Goal: Information Seeking & Learning: Learn about a topic

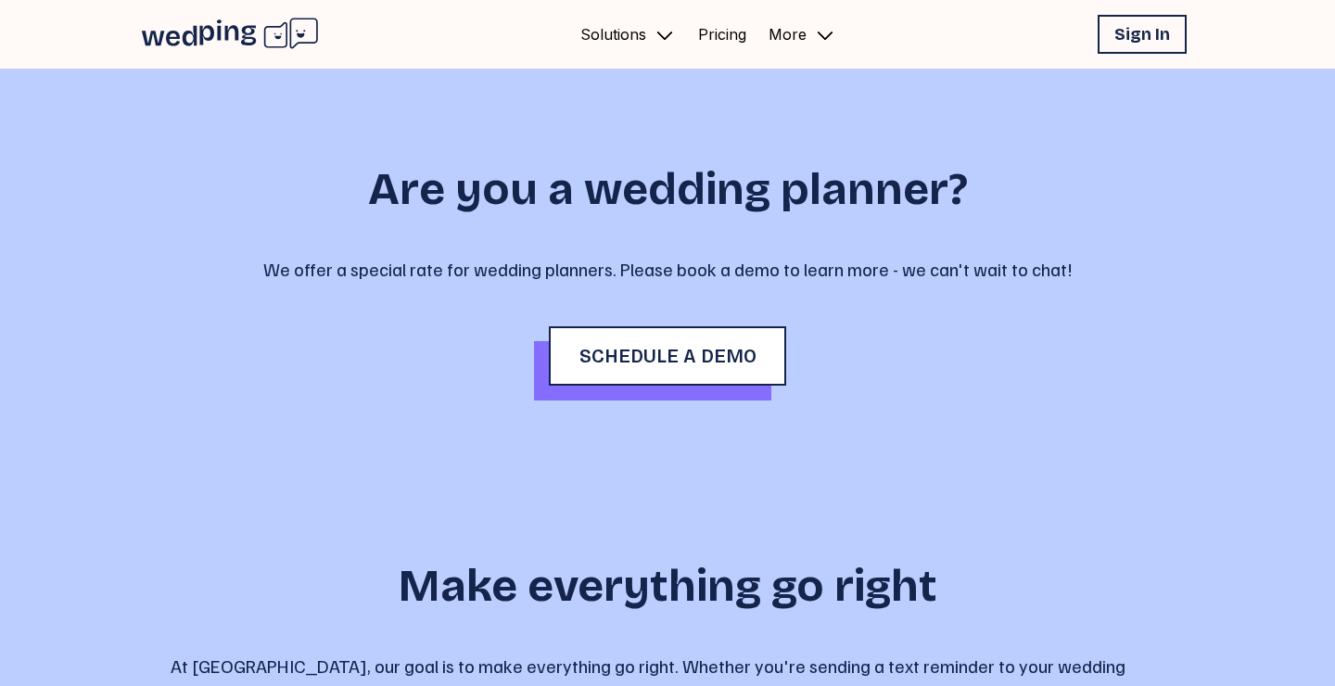
scroll to position [745, 0]
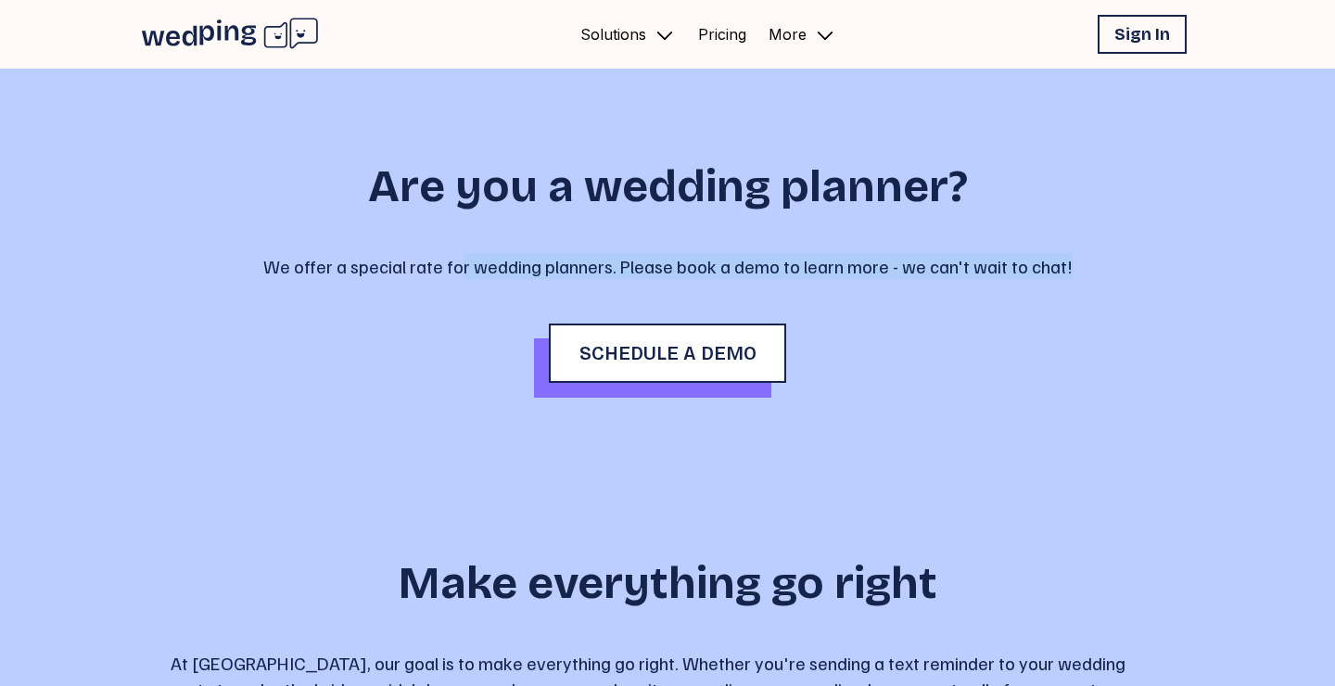
drag, startPoint x: 485, startPoint y: 365, endPoint x: 500, endPoint y: 370, distance: 15.5
click at [500, 370] on div "Are you a wedding planner? We offer a special rate for wedding planners. Please…" at bounding box center [668, 273] width 994 height 397
drag, startPoint x: 552, startPoint y: 370, endPoint x: 456, endPoint y: 328, distance: 104.2
click at [458, 328] on div "Are you a wedding planner? We offer a special rate for wedding planners. Please…" at bounding box center [668, 273] width 994 height 397
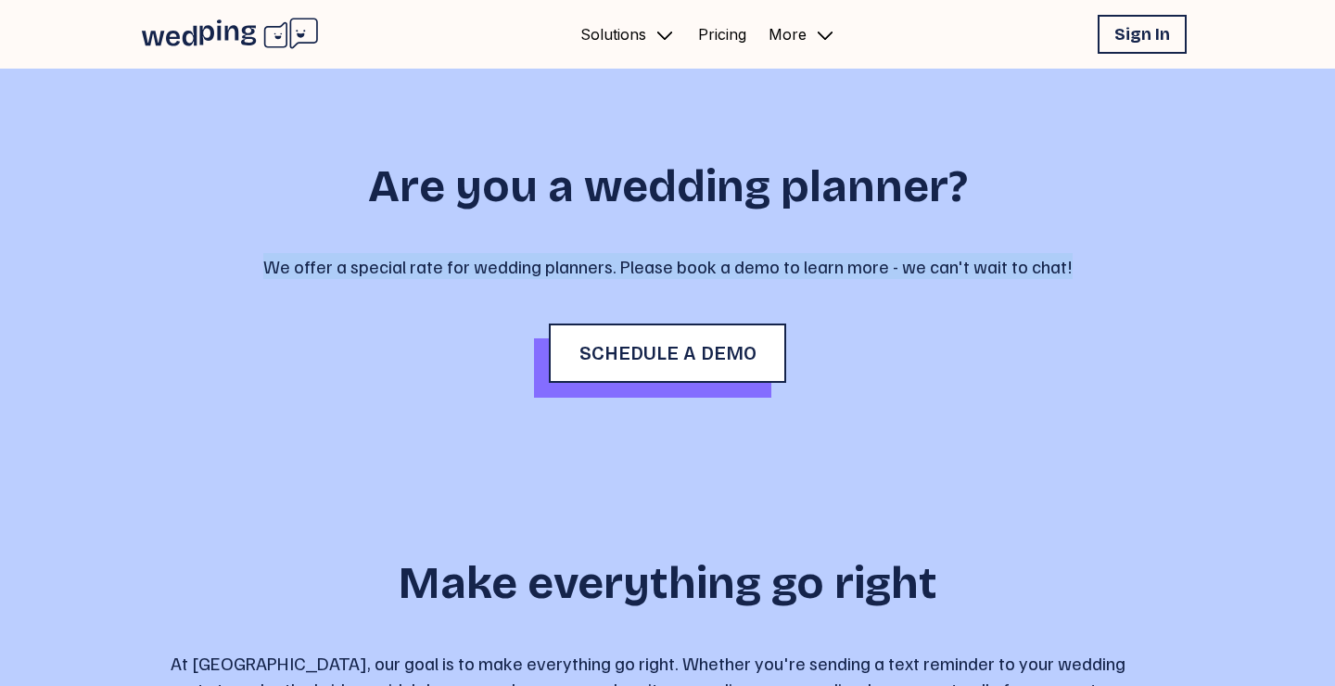
click at [471, 337] on div "Are you a wedding planner? We offer a special rate for wedding planners. Please…" at bounding box center [668, 273] width 994 height 397
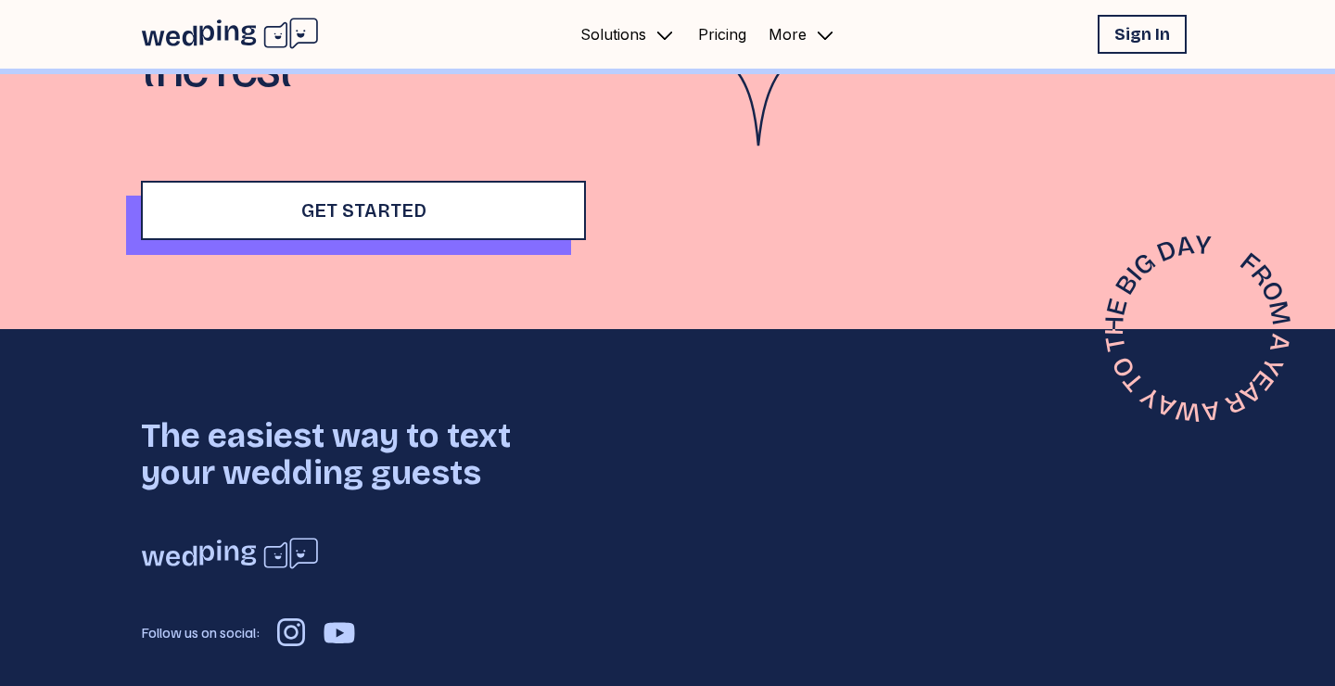
scroll to position [2015, 0]
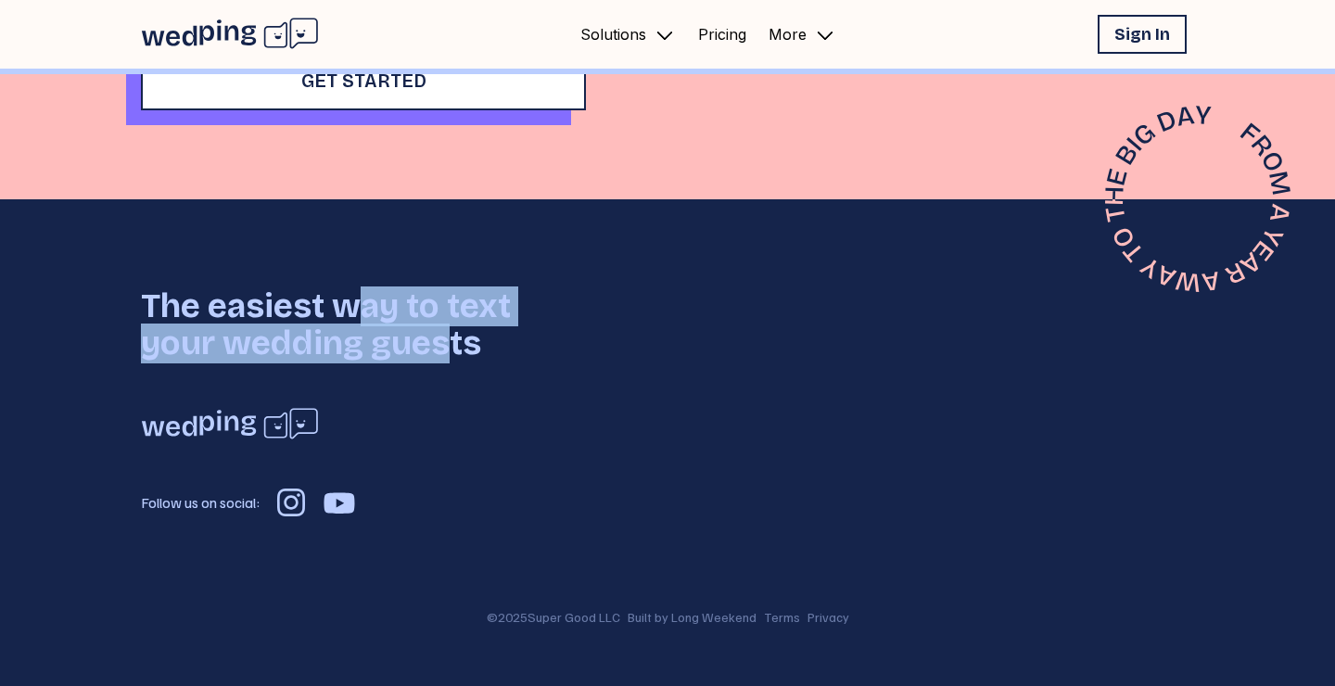
drag, startPoint x: 352, startPoint y: 300, endPoint x: 481, endPoint y: 363, distance: 143.5
click at [472, 362] on h1 "The easiest way to text your wedding guests" at bounding box center [363, 325] width 445 height 74
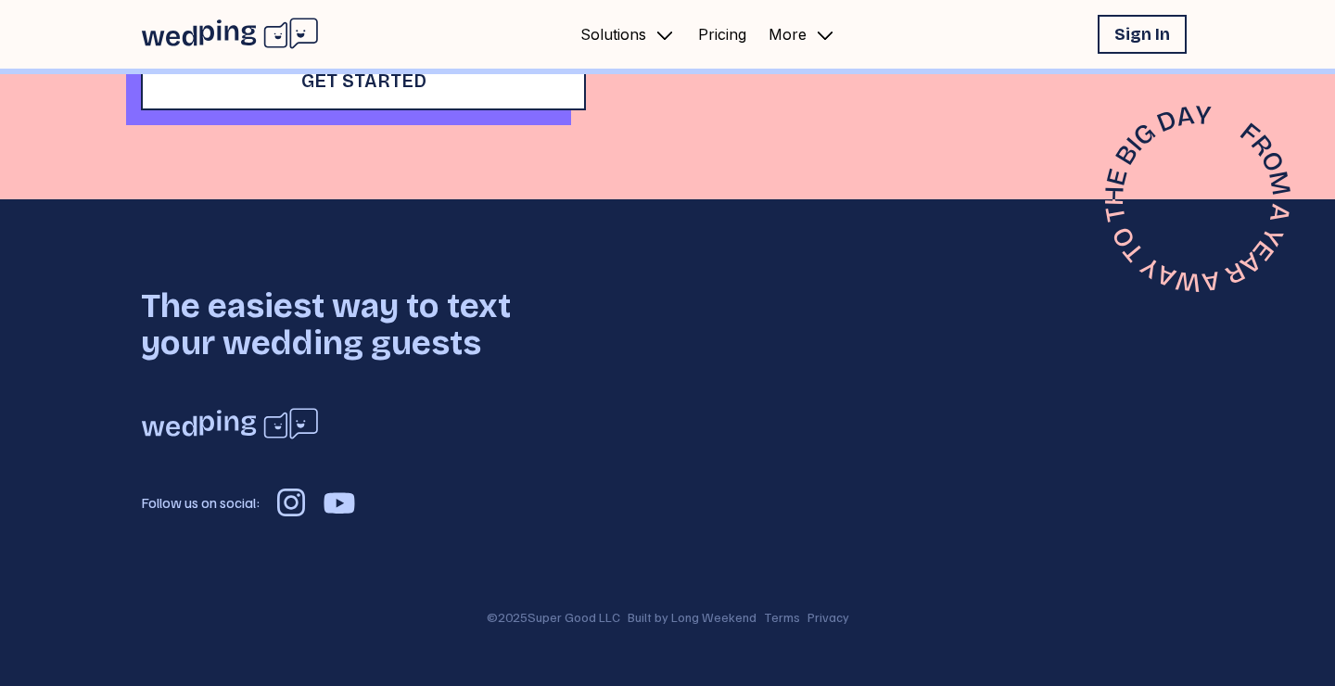
click at [481, 363] on h1 "The easiest way to text your wedding guests" at bounding box center [363, 325] width 445 height 74
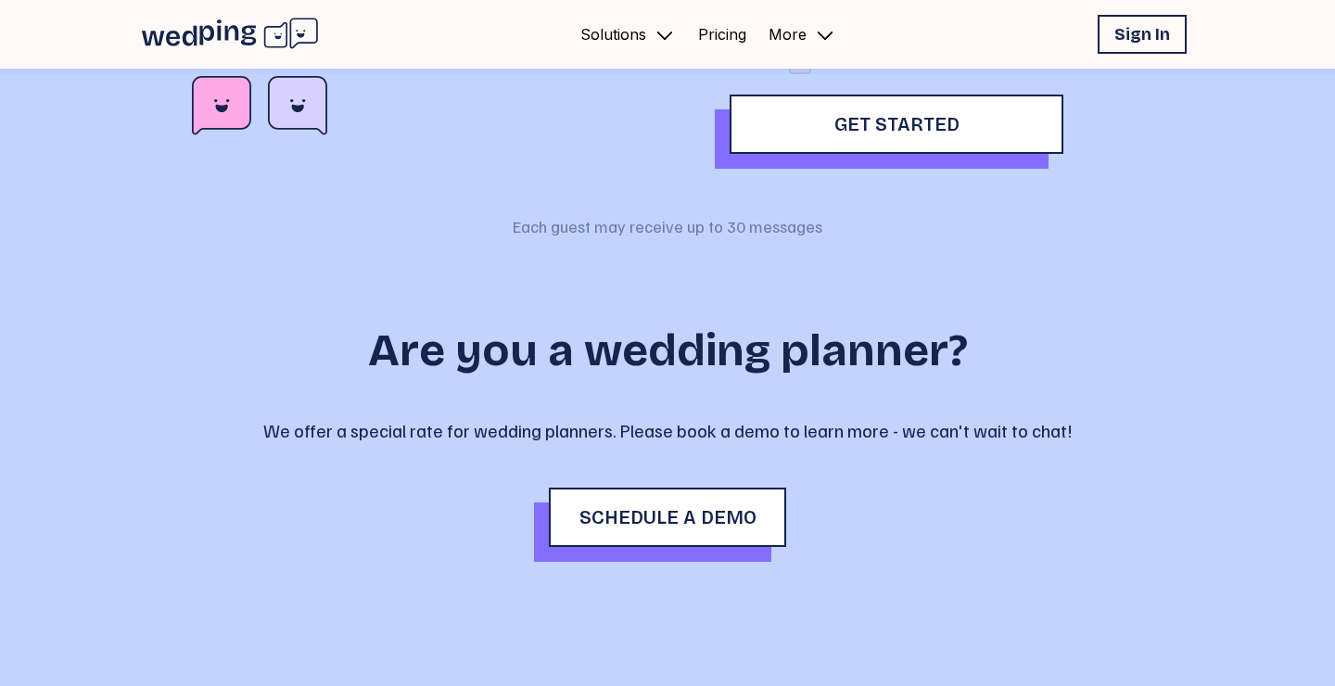
scroll to position [0, 0]
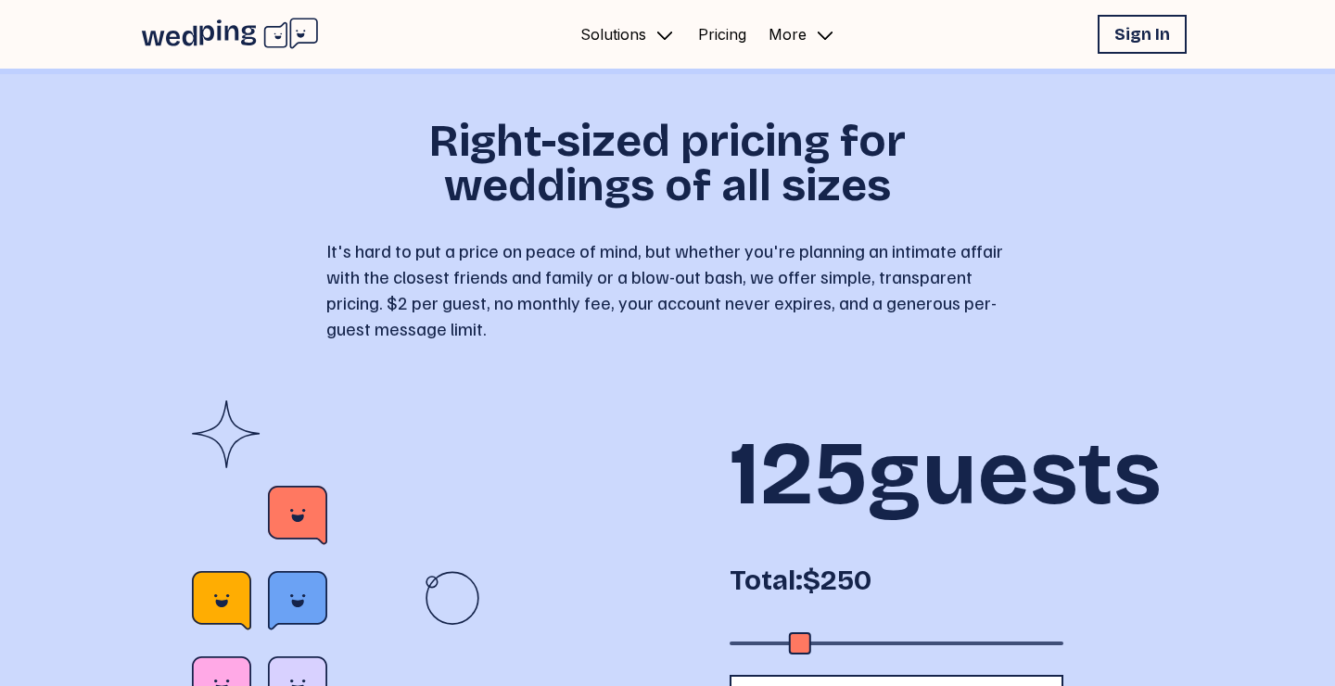
click at [665, 34] on icon "Primary Navigation" at bounding box center [665, 35] width 22 height 22
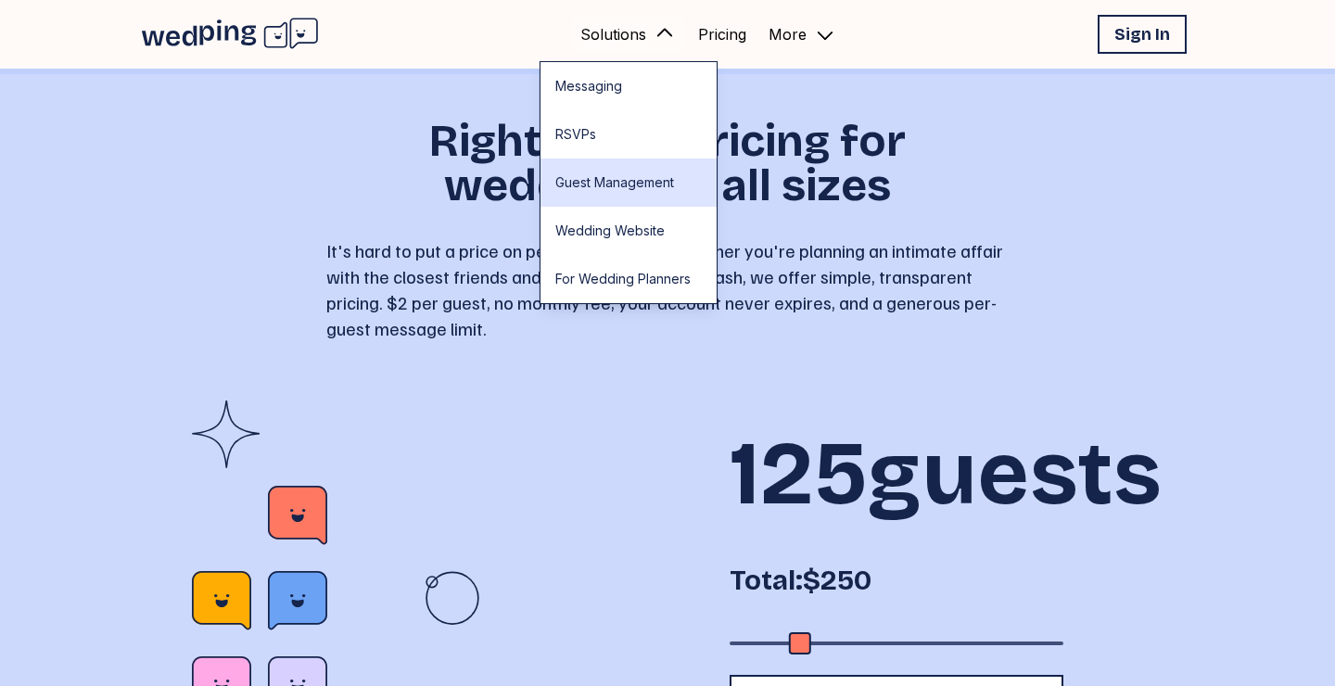
click at [633, 189] on link "Guest Management" at bounding box center [629, 183] width 176 height 48
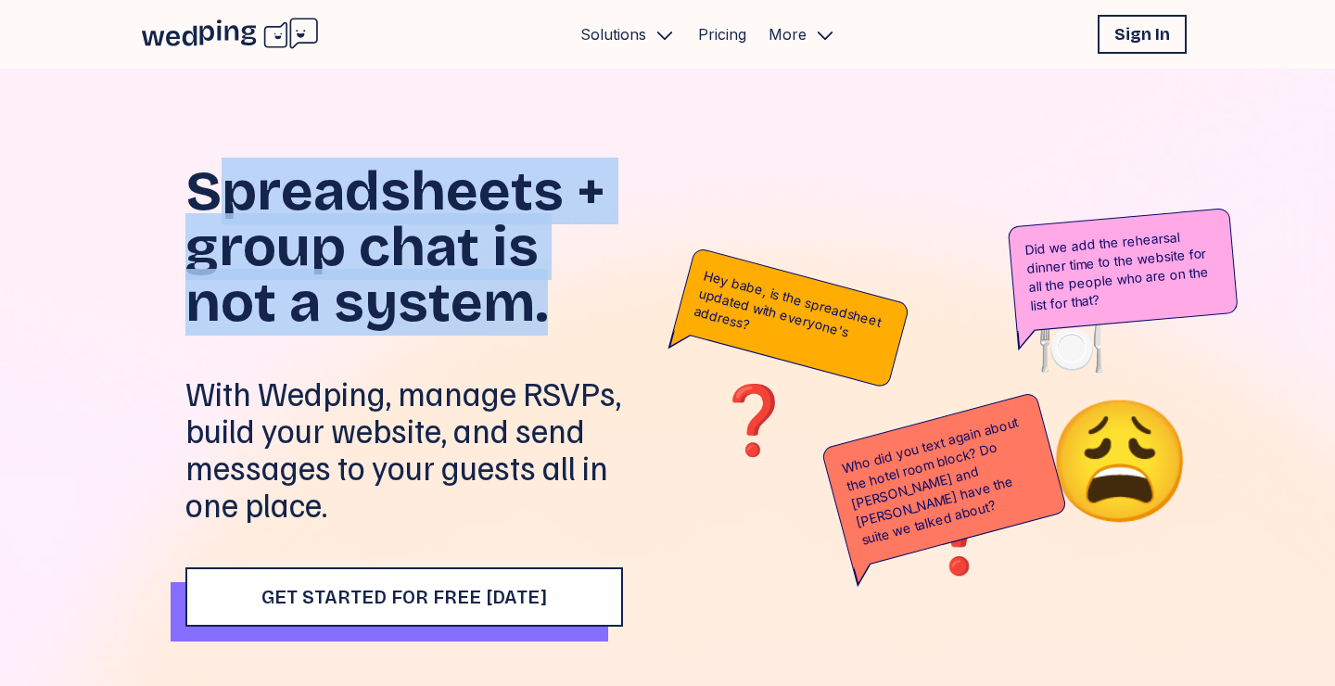
drag, startPoint x: 226, startPoint y: 177, endPoint x: 573, endPoint y: 345, distance: 385.3
click at [573, 345] on div "Spreadsheets + group chat is not a system. With Wedping, manage RSVPs, build yo…" at bounding box center [404, 343] width 438 height 360
drag, startPoint x: 591, startPoint y: 340, endPoint x: 371, endPoint y: 190, distance: 266.2
click at [371, 190] on div "Spreadsheets + group chat is not a system. With Wedping, manage RSVPs, build yo…" at bounding box center [404, 343] width 438 height 360
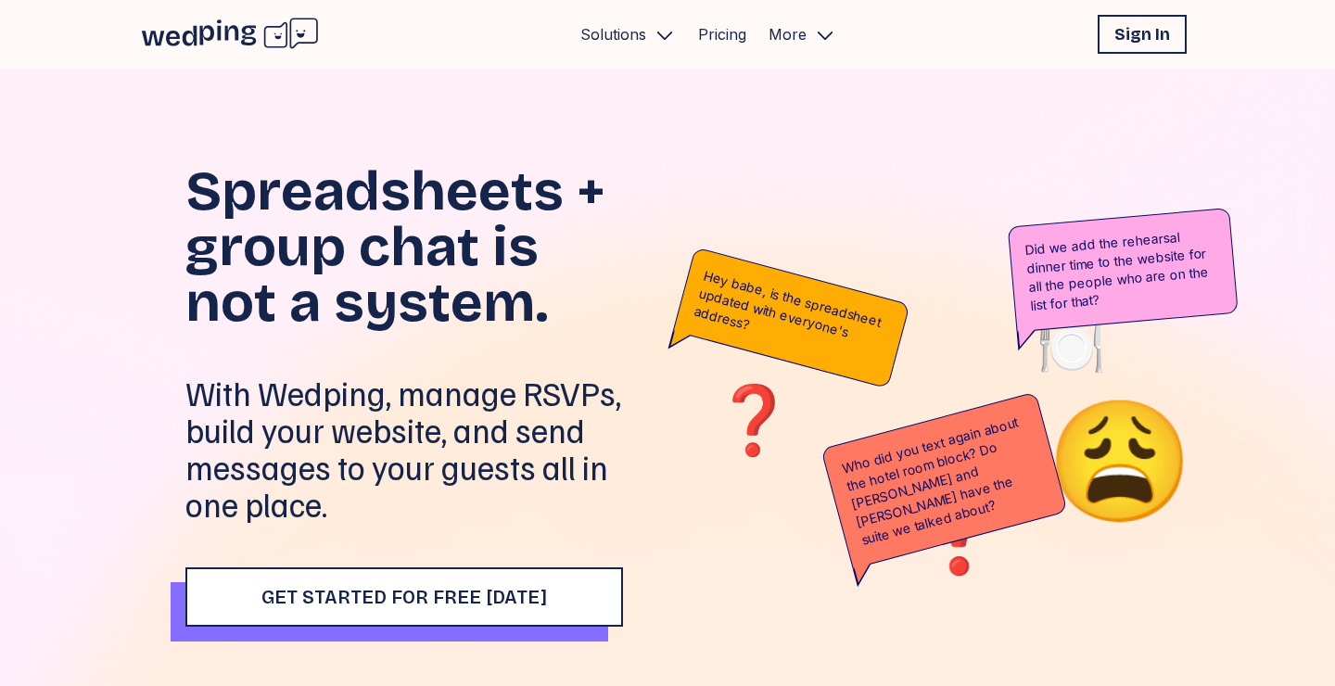
click at [293, 176] on h1 "Spreadsheets + group chat is not a system." at bounding box center [404, 246] width 438 height 167
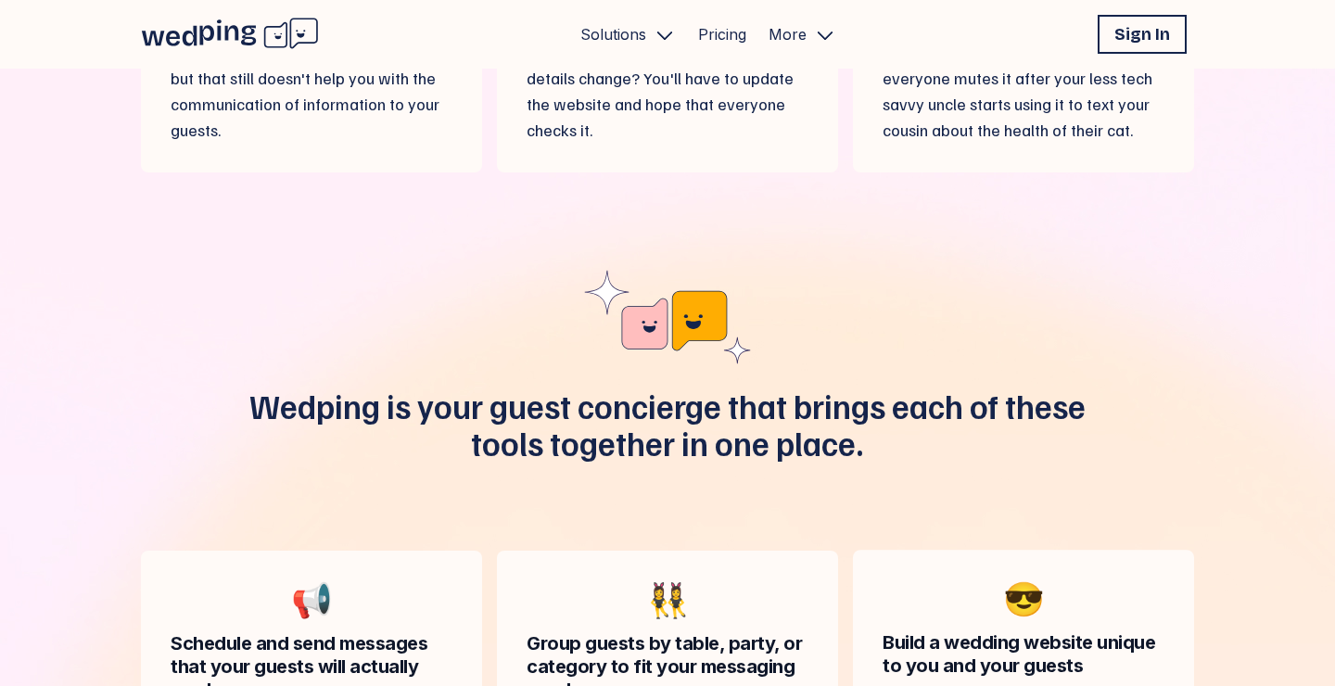
scroll to position [1492, 0]
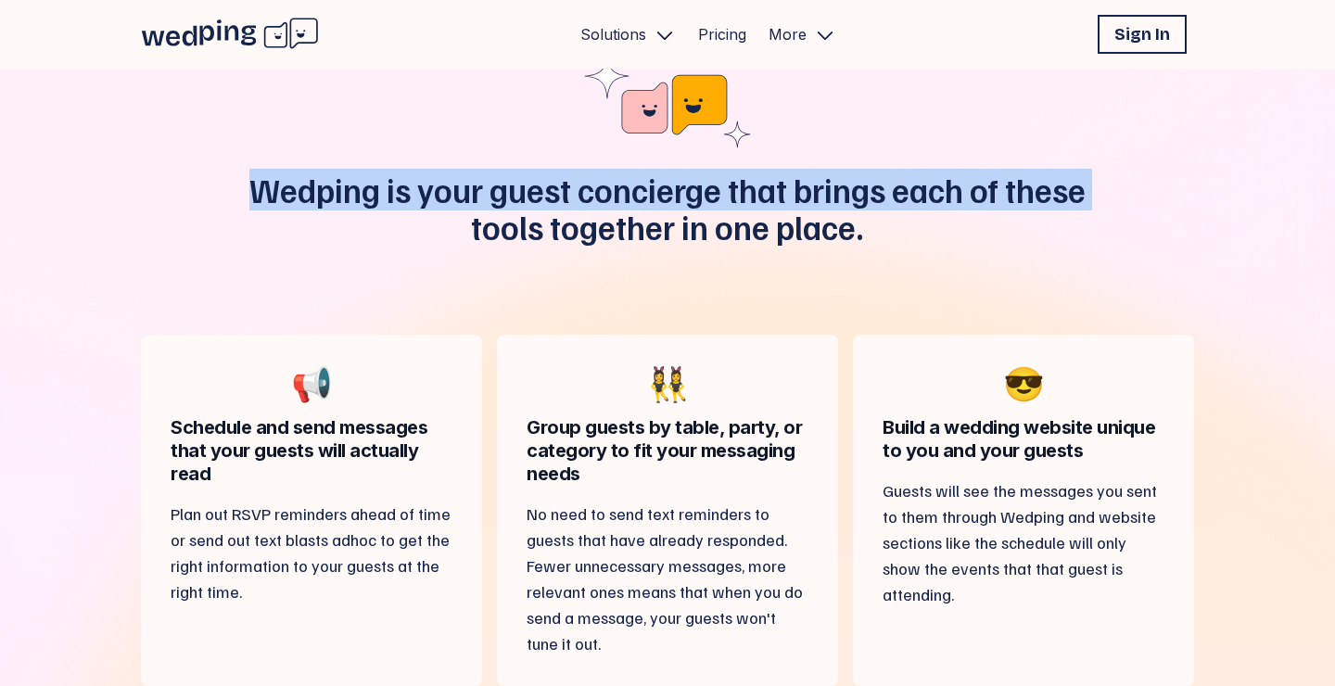
drag, startPoint x: 138, startPoint y: 121, endPoint x: 373, endPoint y: 239, distance: 262.9
click at [373, 239] on div "Spreadsheets + group chat is not a system. With Wedping, manage RSVPs, build yo…" at bounding box center [667, 87] width 1113 height 3011
click at [373, 239] on p "Wedping is your guest concierge that brings each of these tools together in one…" at bounding box center [668, 209] width 890 height 74
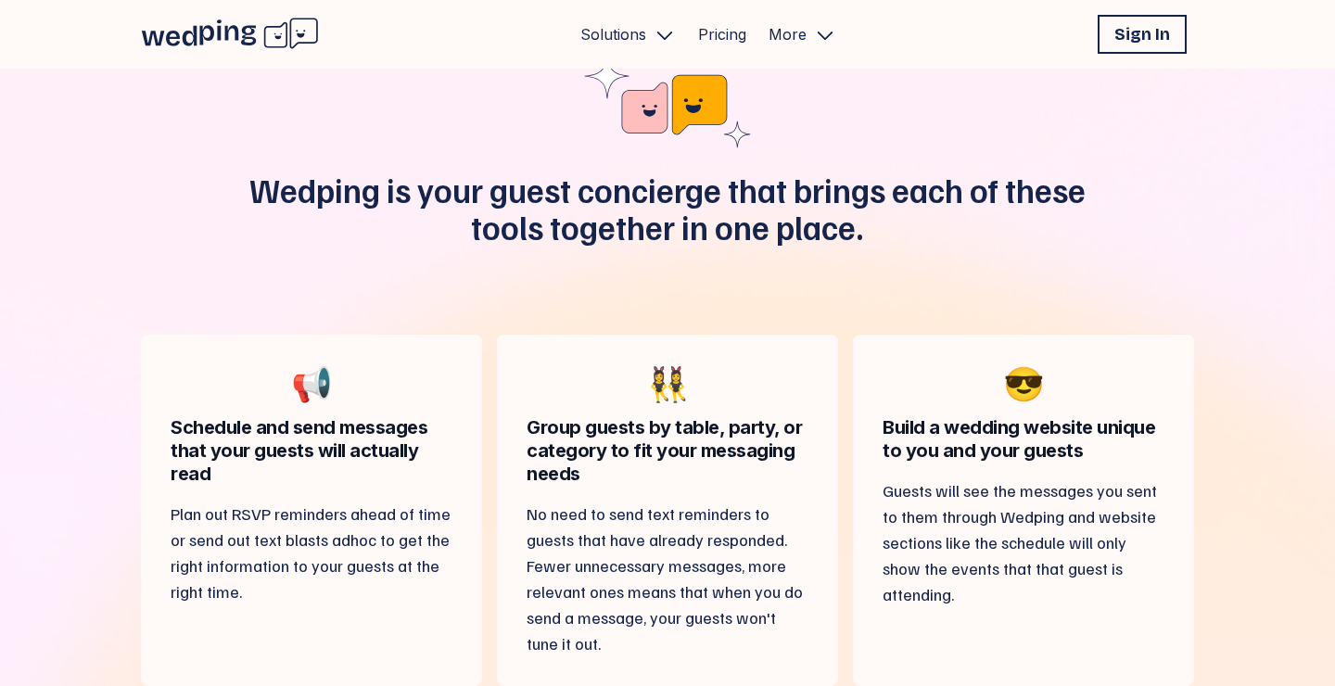
click at [211, 32] on icon at bounding box center [207, 35] width 15 height 19
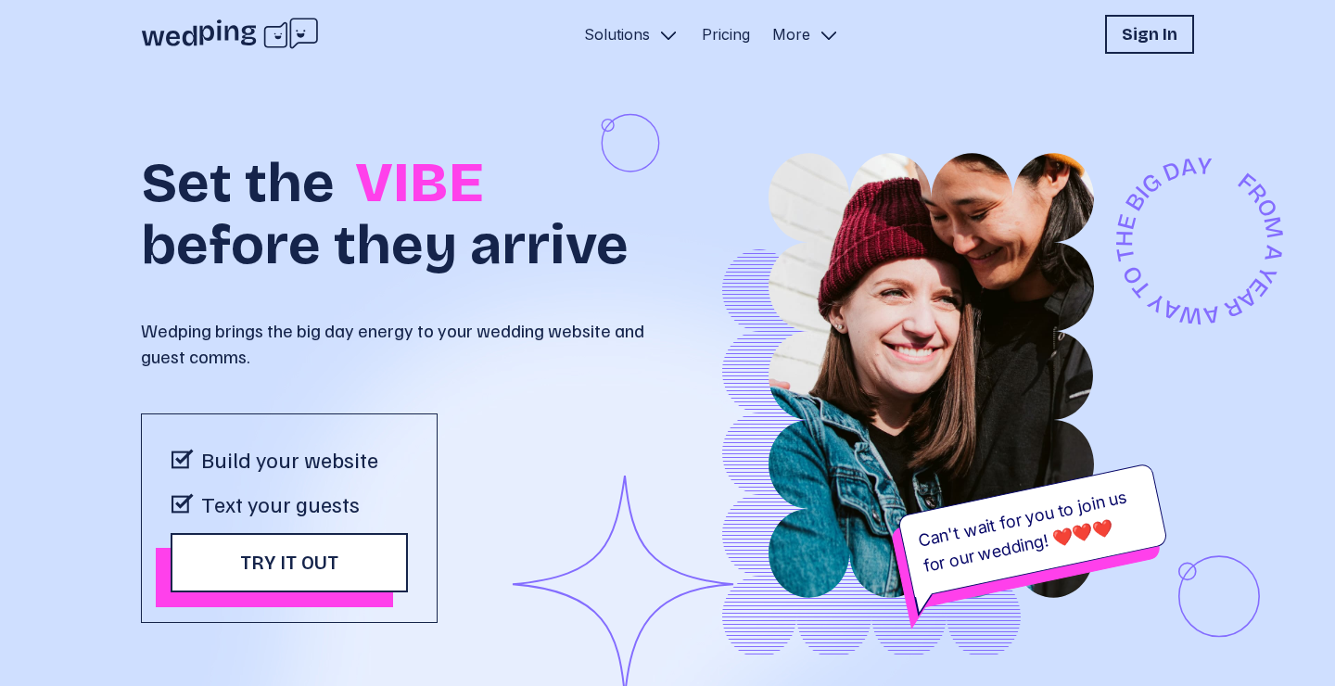
click at [813, 47] on button "More" at bounding box center [806, 34] width 83 height 39
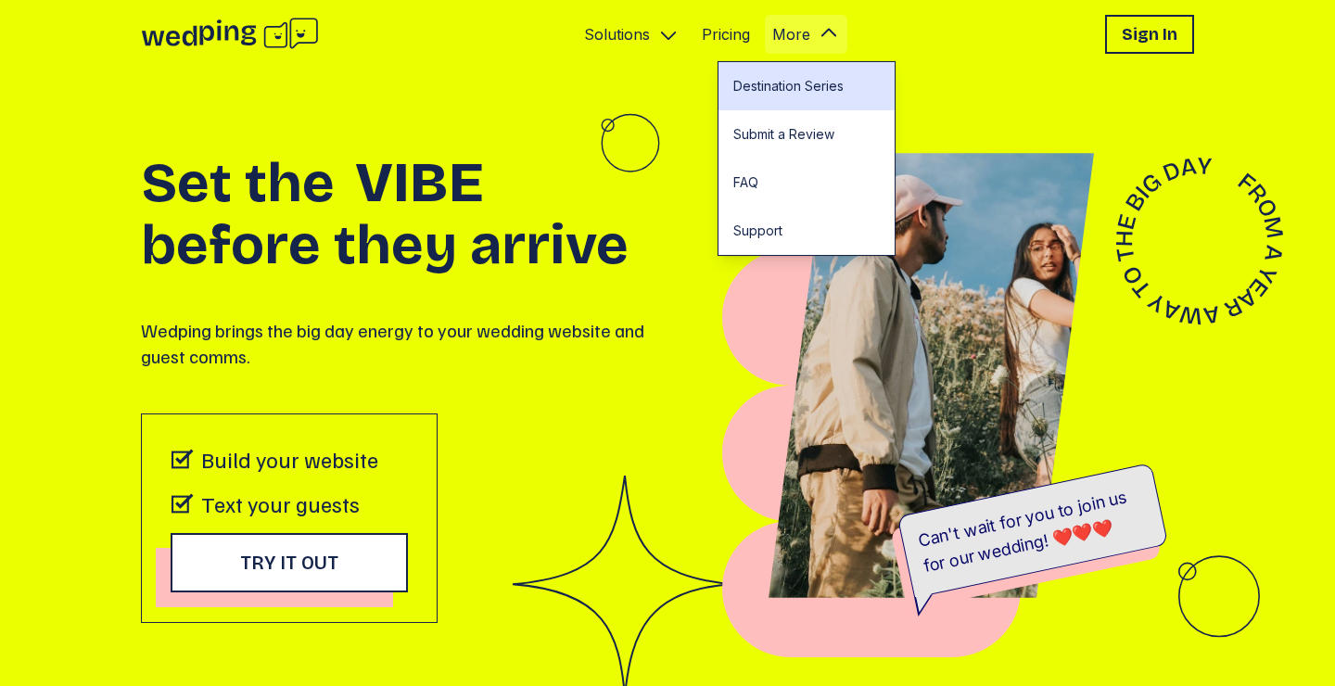
click at [778, 82] on link "Destination Series" at bounding box center [807, 86] width 176 height 48
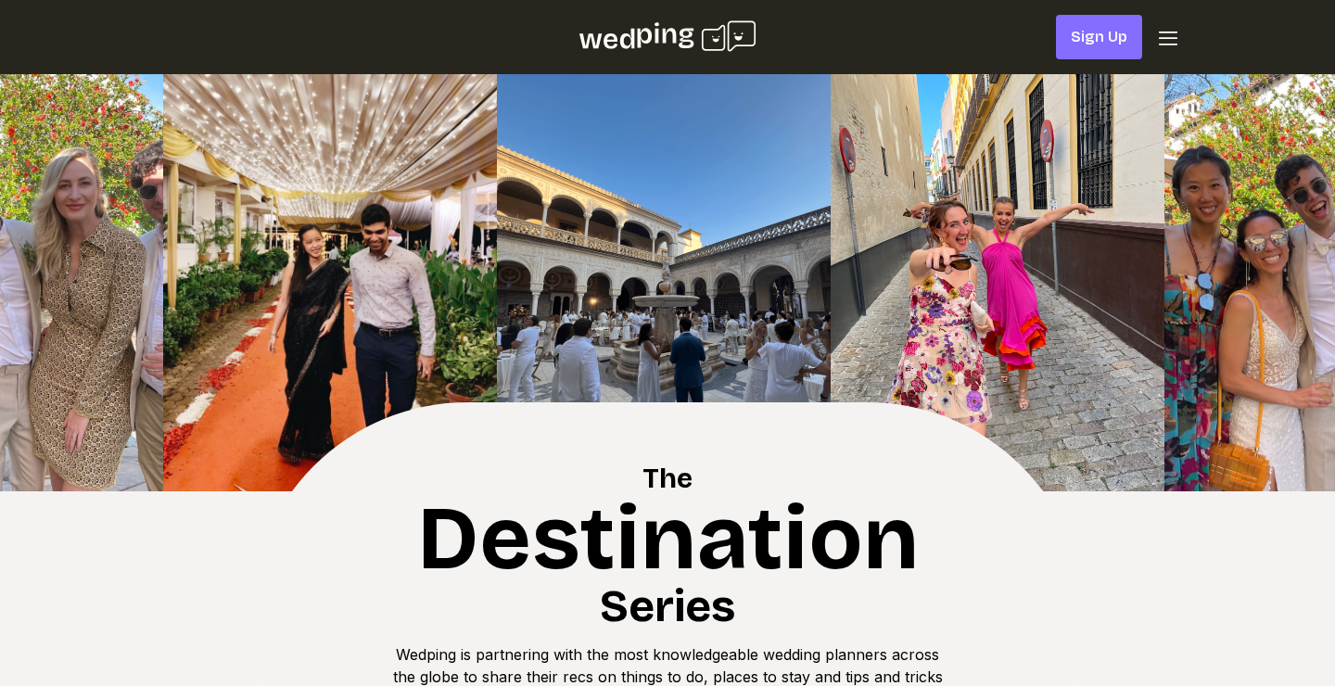
click at [649, 44] on icon at bounding box center [668, 36] width 178 height 34
